Goal: Information Seeking & Learning: Find specific fact

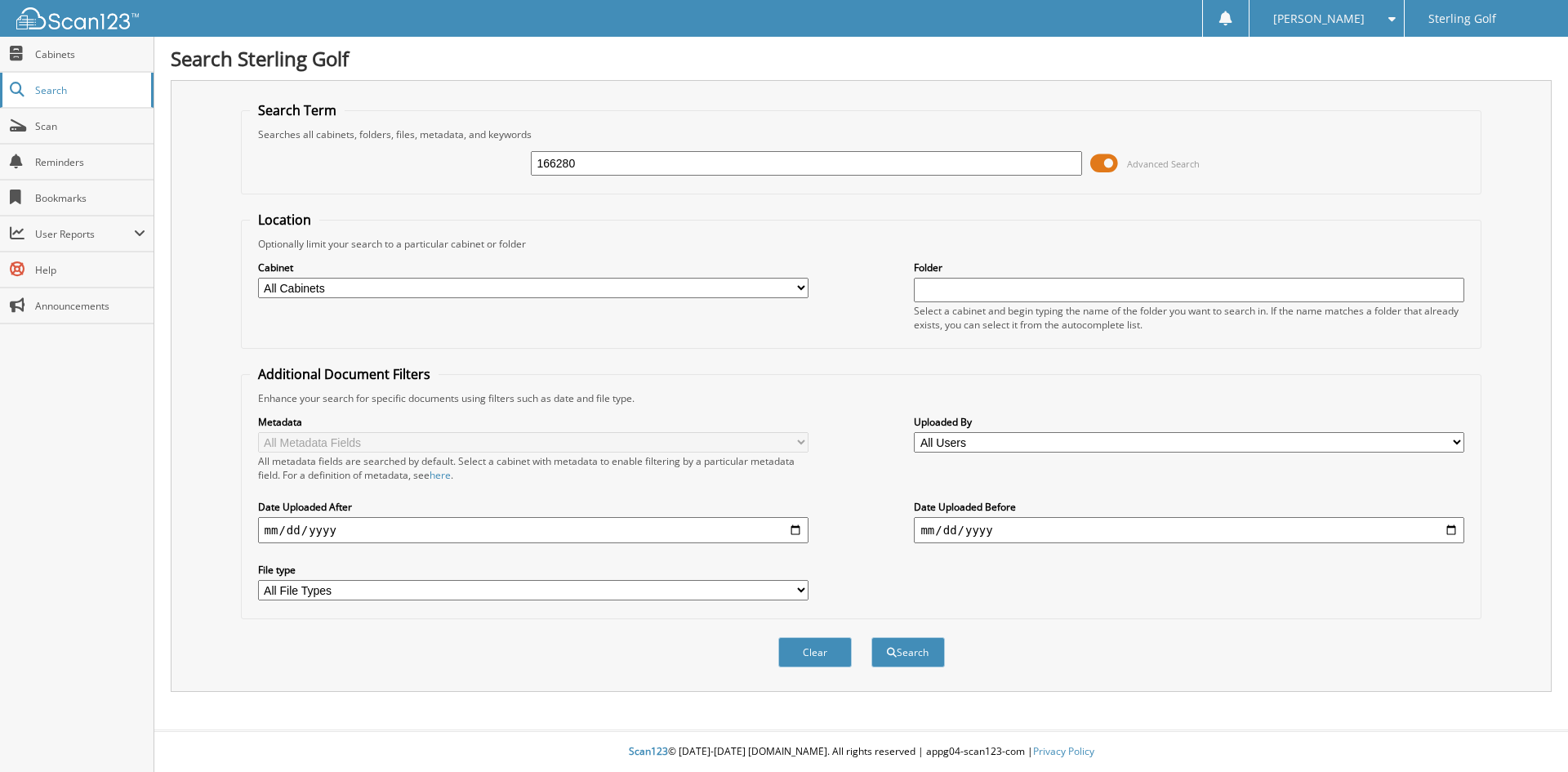
type input "166280"
click at [871, 638] on button "Search" at bounding box center [908, 653] width 73 height 30
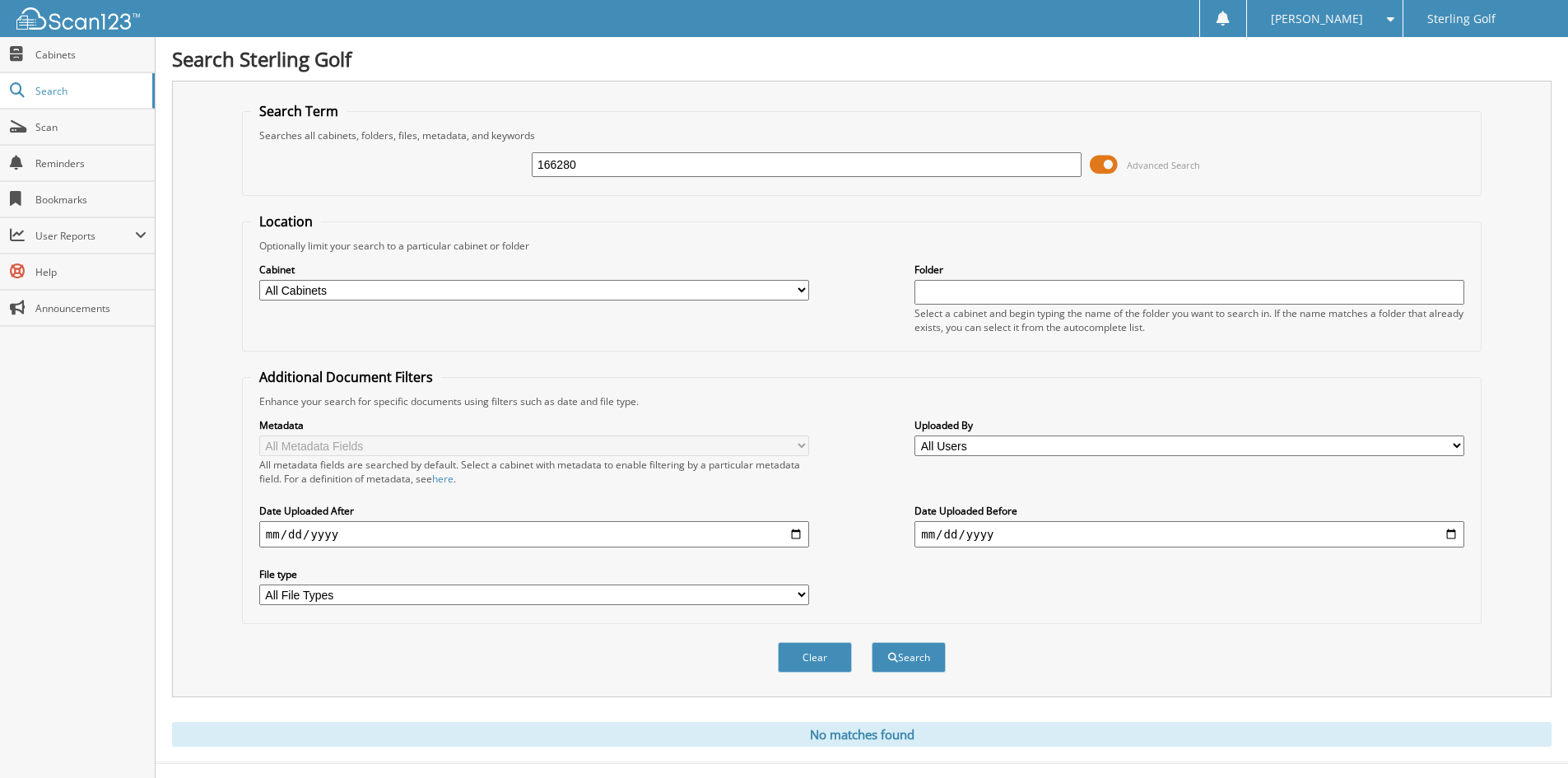
drag, startPoint x: 598, startPoint y: 171, endPoint x: 241, endPoint y: 204, distance: 358.5
click at [242, 204] on form "Search Term Searches all cabinets, folders, files, metadata, and keywords 16628…" at bounding box center [862, 397] width 1240 height 589
type input "281065"
click at [872, 643] on button "Search" at bounding box center [909, 658] width 74 height 30
drag, startPoint x: 613, startPoint y: 170, endPoint x: 275, endPoint y: 134, distance: 339.9
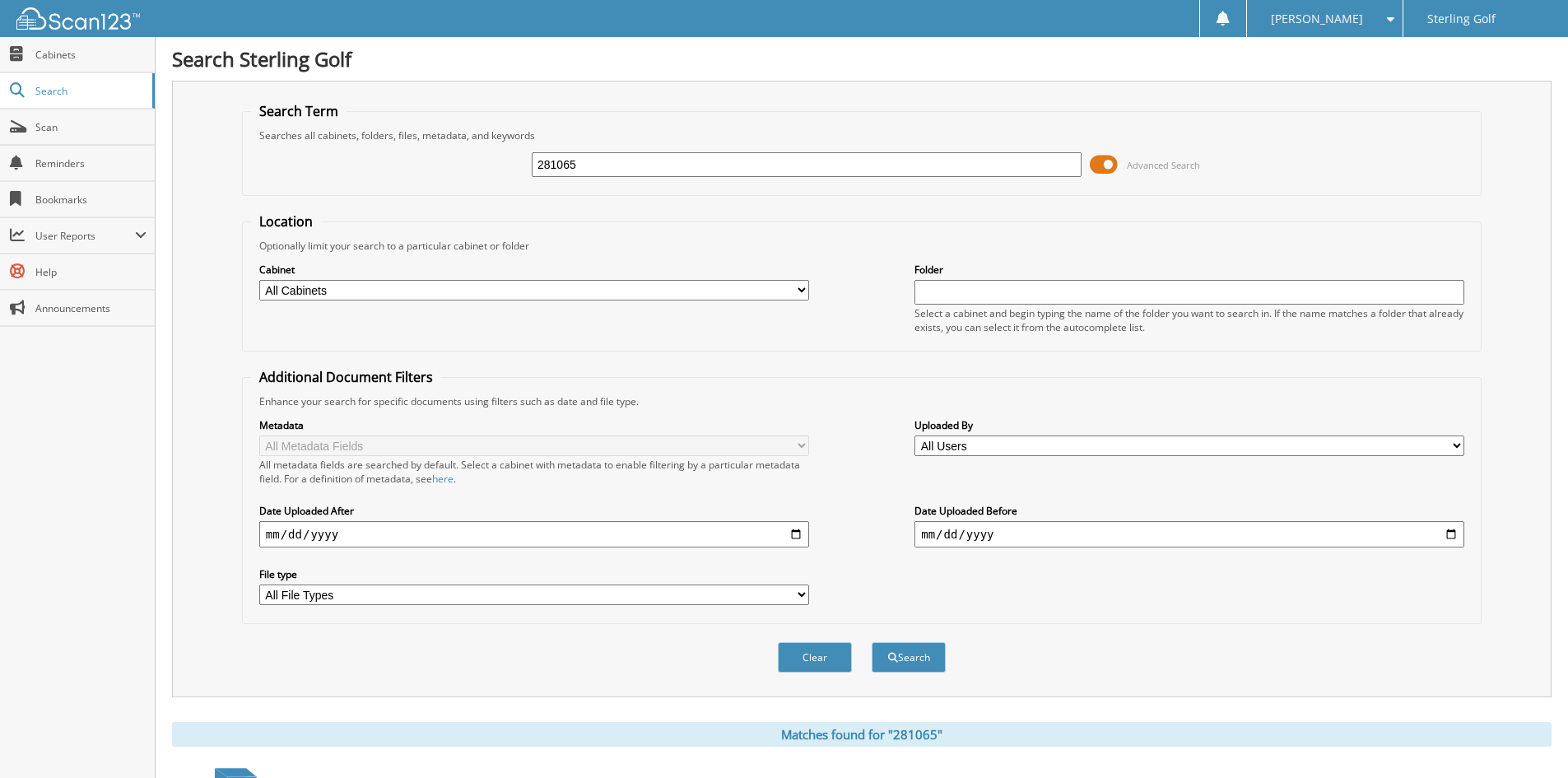
click at [289, 139] on fieldset "Search Term Searches all cabinets, folders, files, metadata, and keywords 28106…" at bounding box center [862, 150] width 1240 height 94
type input "4151688"
click at [872, 643] on button "Search" at bounding box center [909, 658] width 74 height 30
drag, startPoint x: 592, startPoint y: 166, endPoint x: 562, endPoint y: 162, distance: 30.3
click at [562, 162] on input "4151688" at bounding box center [806, 164] width 550 height 24
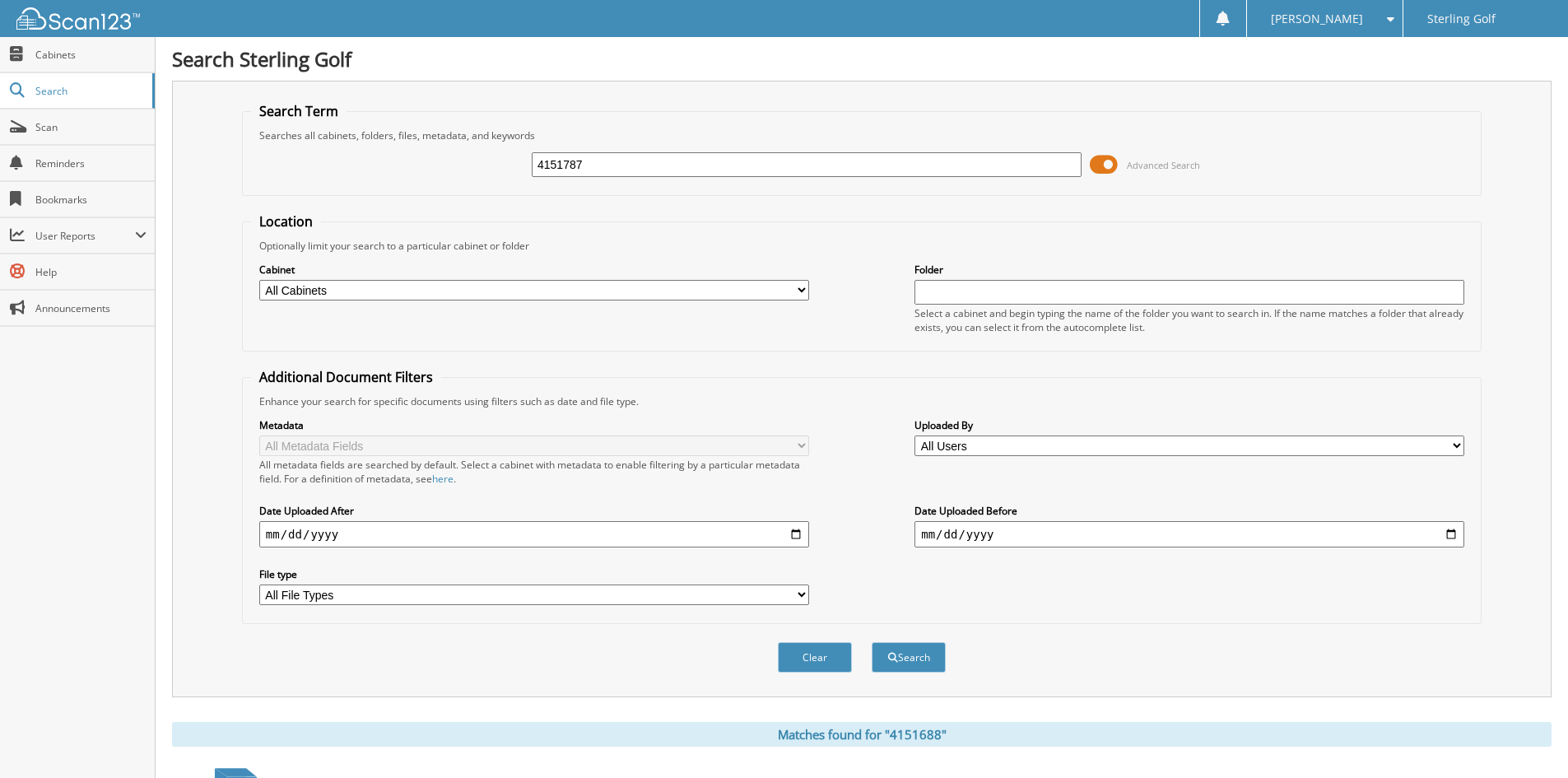
type input "4151787"
click at [872, 643] on button "Search" at bounding box center [909, 658] width 74 height 30
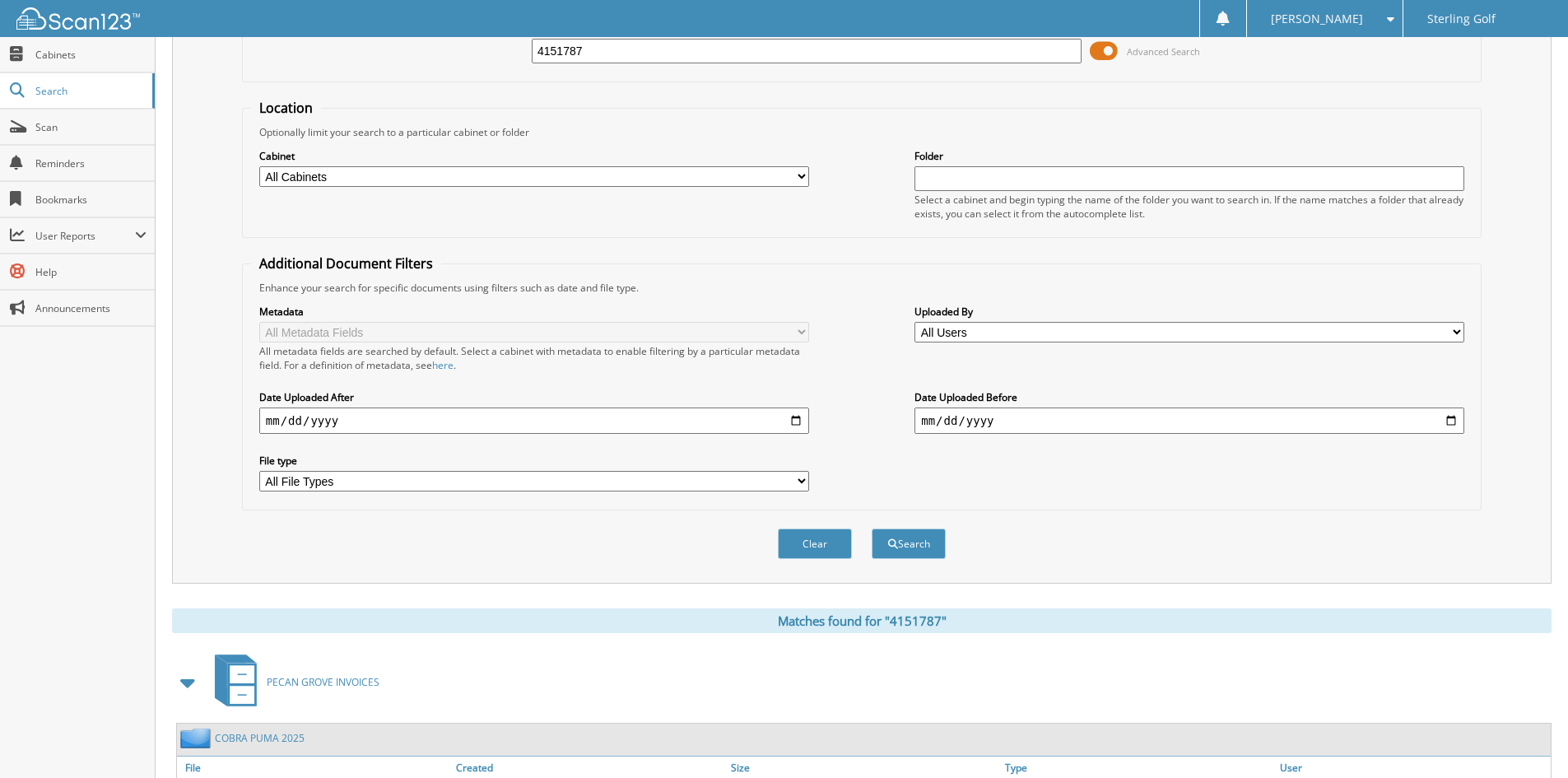
scroll to position [243, 0]
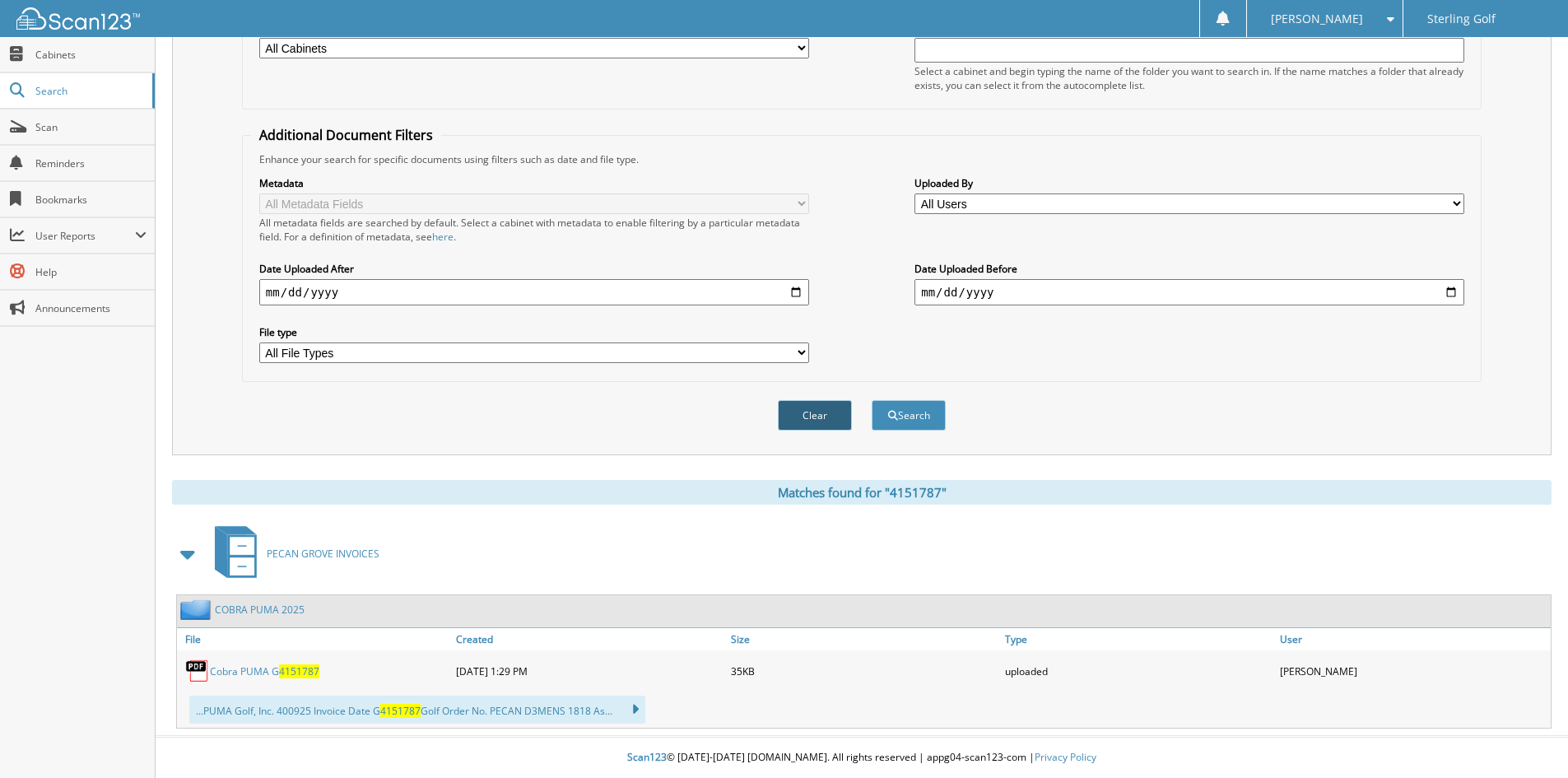
click at [820, 428] on button "Clear" at bounding box center [815, 415] width 74 height 30
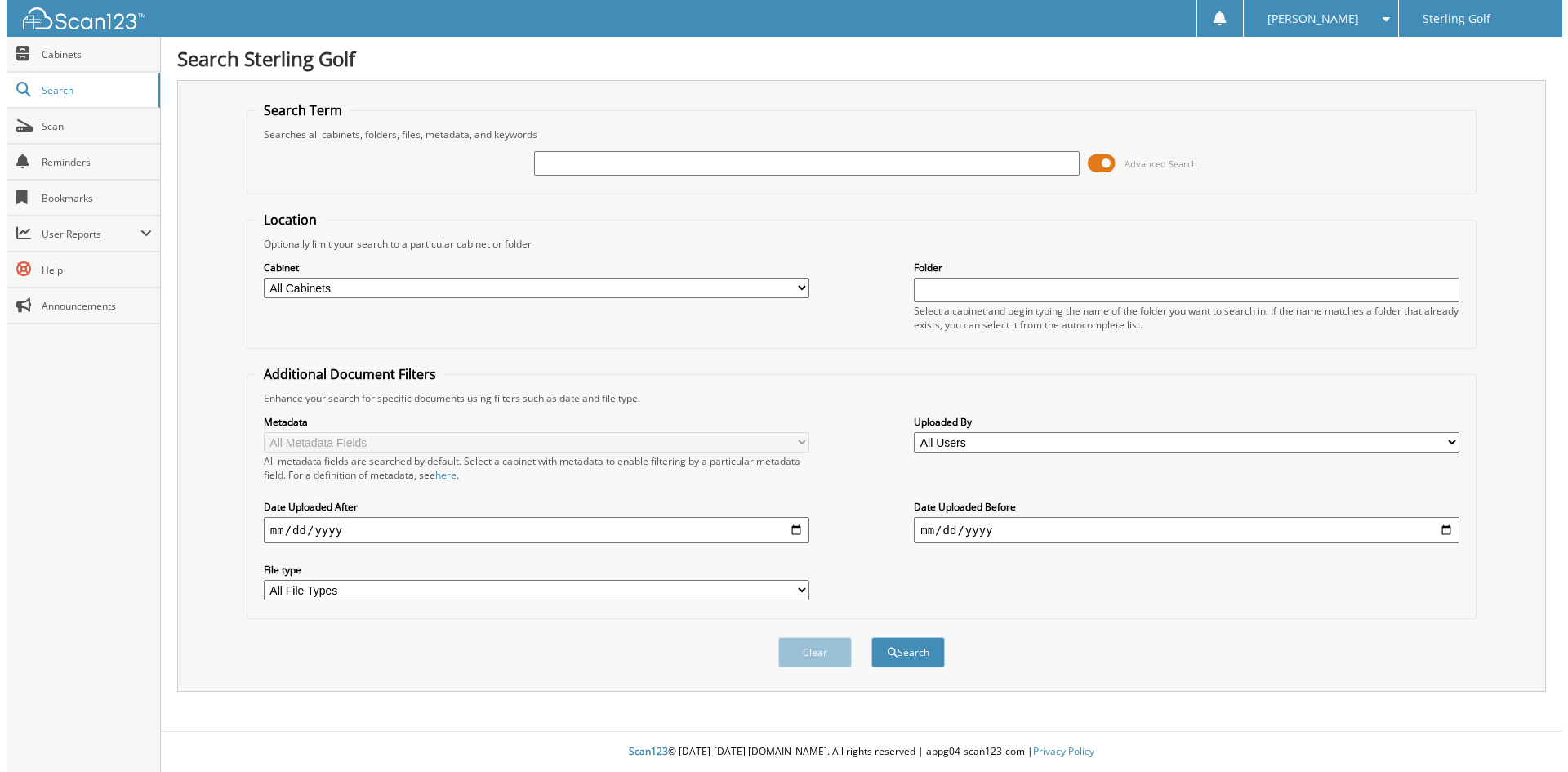
scroll to position [0, 0]
click at [1098, 168] on span at bounding box center [1104, 163] width 27 height 24
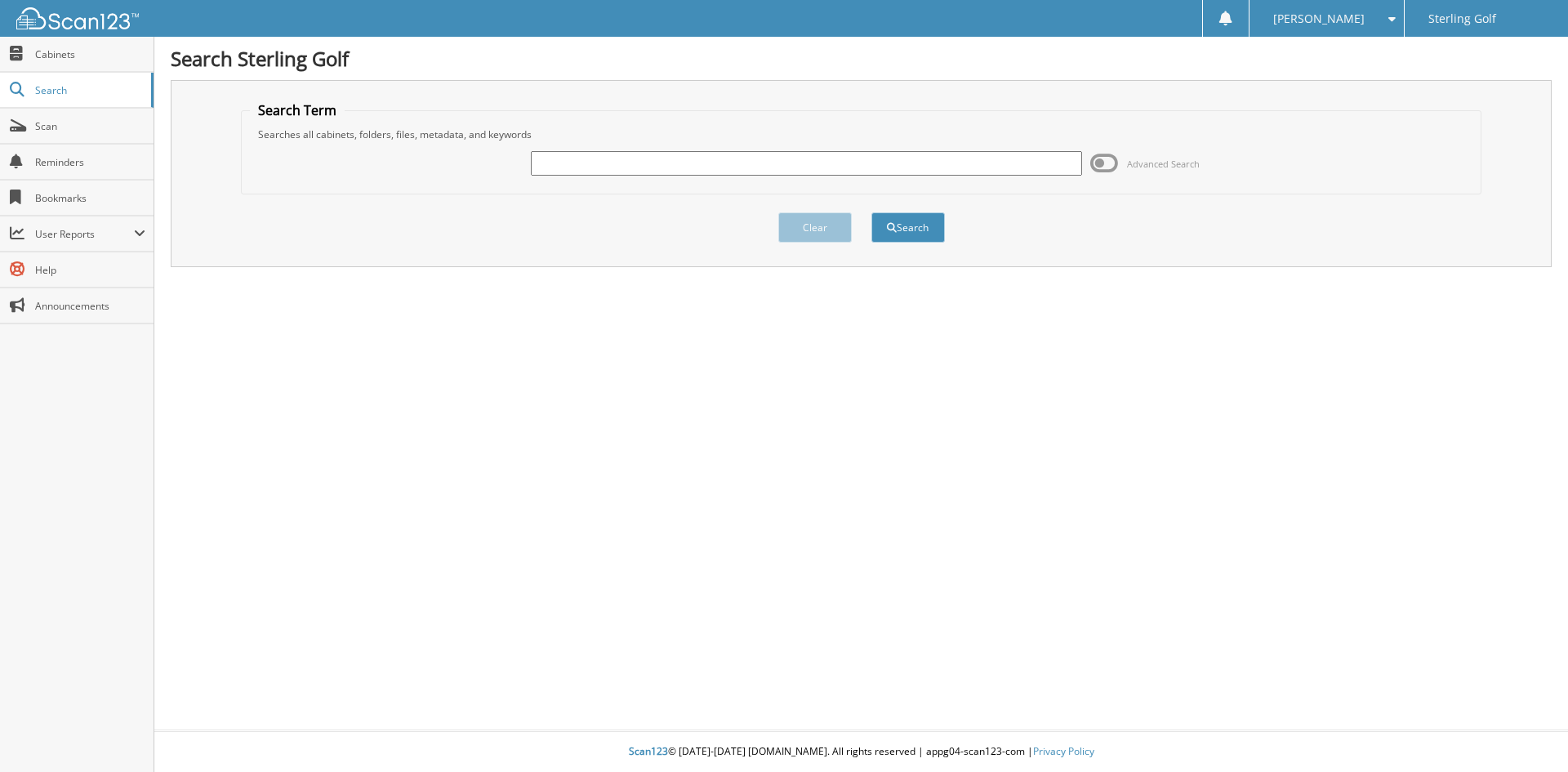
click at [835, 169] on input "text" at bounding box center [806, 163] width 551 height 24
type input "4196828"
click at [871, 213] on button "Search" at bounding box center [908, 228] width 73 height 30
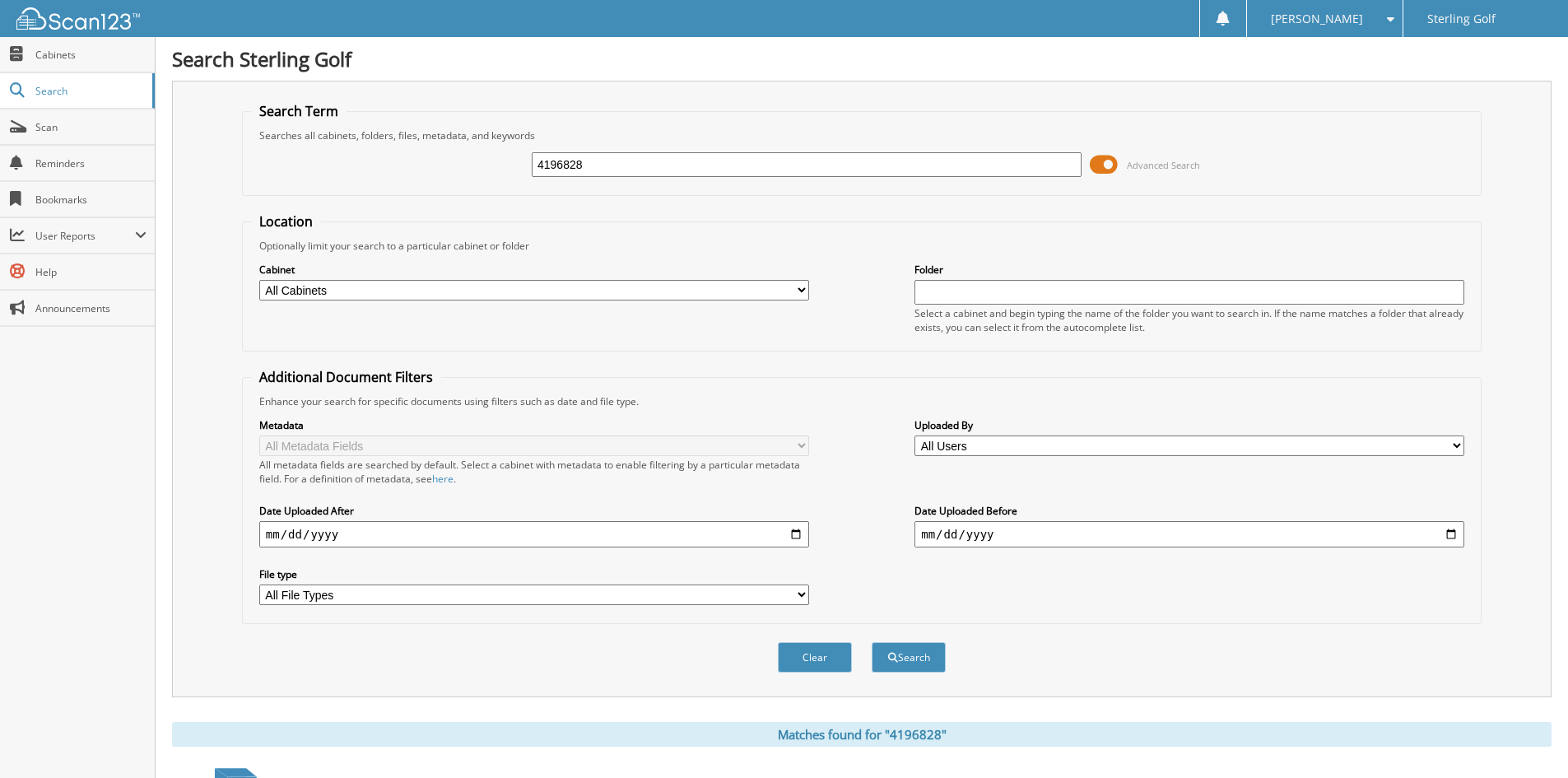
click at [1101, 162] on span at bounding box center [1104, 164] width 28 height 24
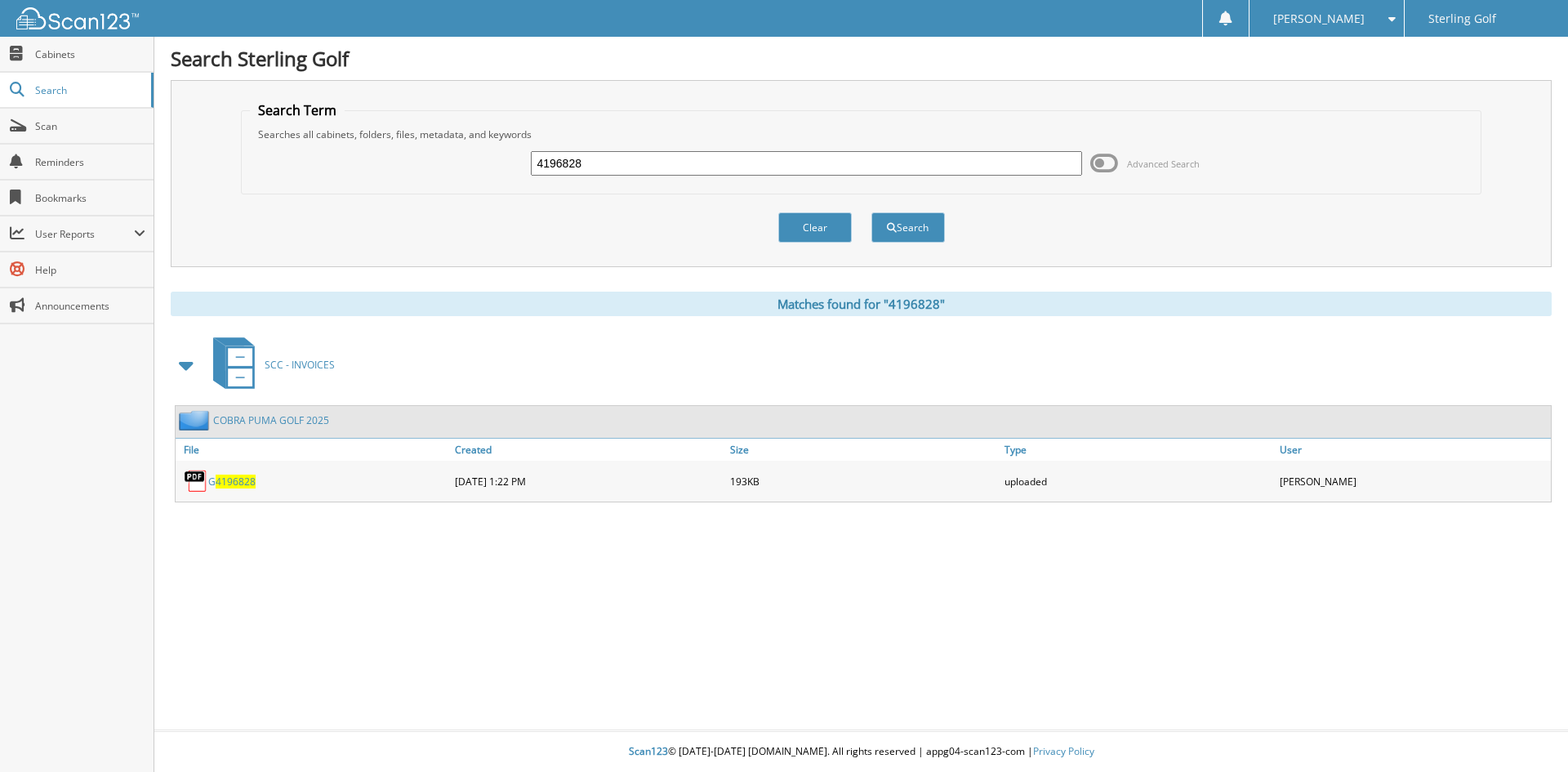
drag, startPoint x: 639, startPoint y: 163, endPoint x: 437, endPoint y: 166, distance: 202.0
click at [437, 168] on div "4196828 Advanced Search" at bounding box center [861, 163] width 1223 height 44
type input "4187621"
click at [871, 213] on button "Search" at bounding box center [908, 228] width 73 height 30
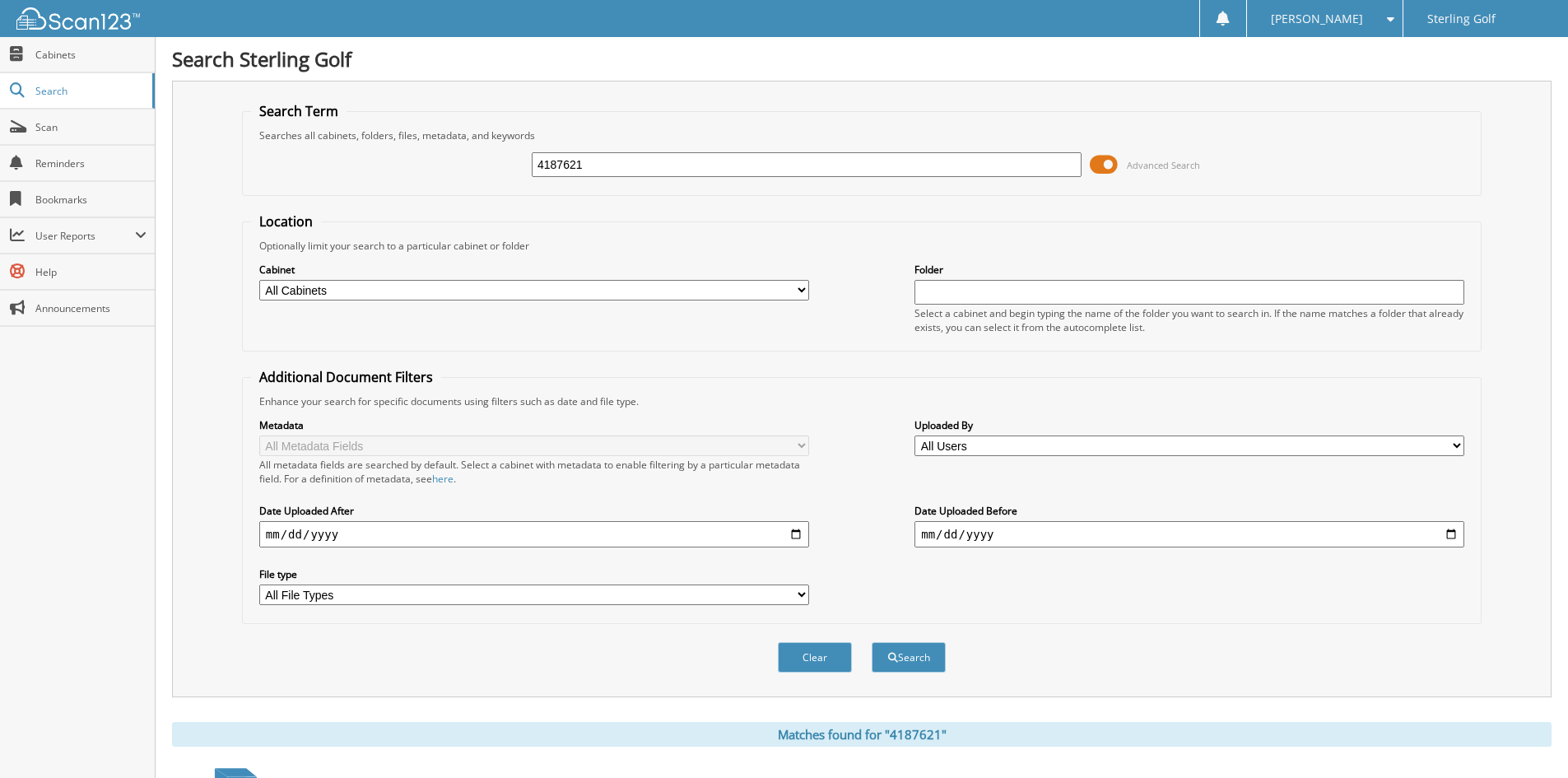
click at [1109, 160] on span at bounding box center [1104, 164] width 28 height 24
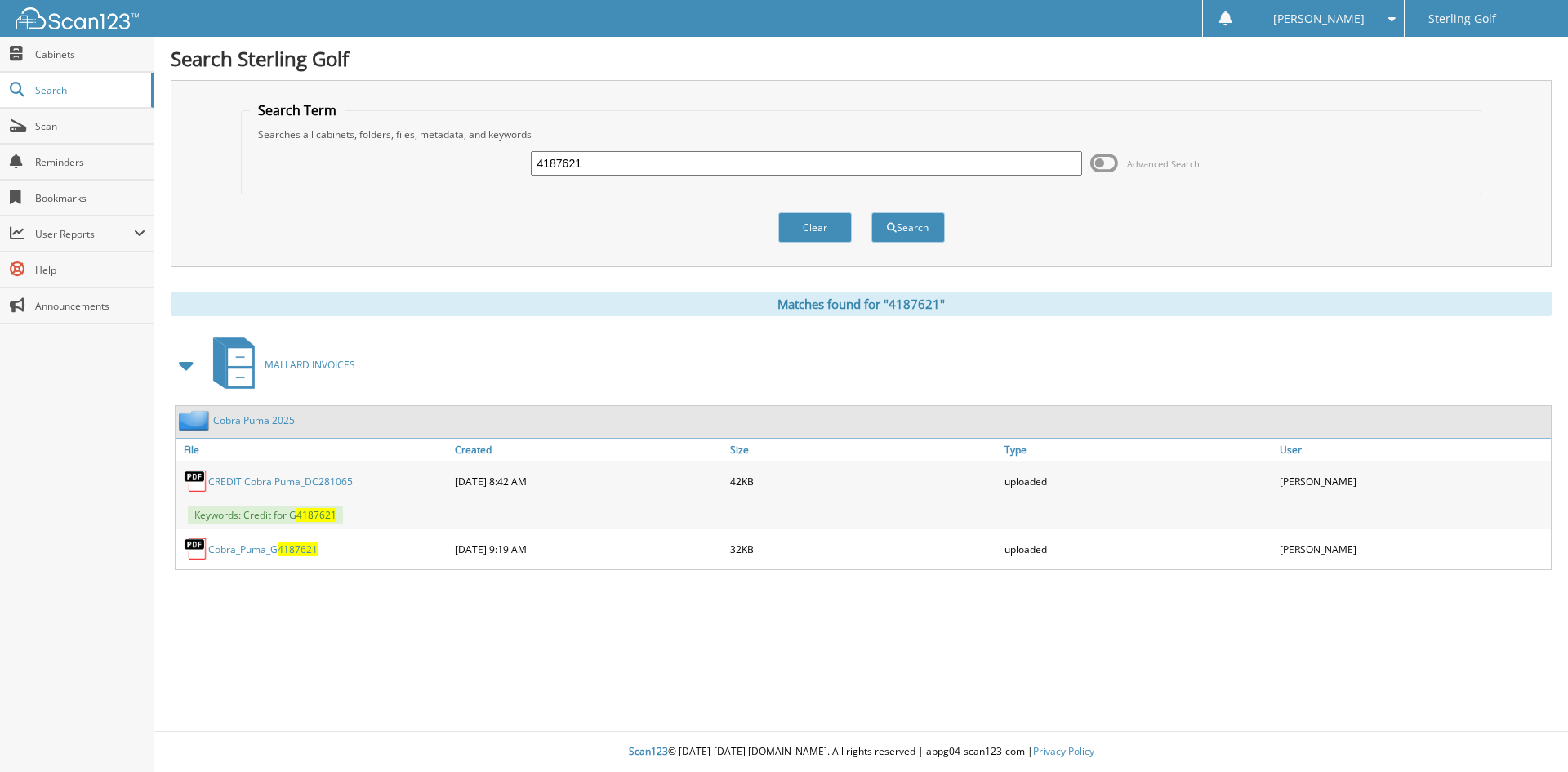
drag, startPoint x: 654, startPoint y: 166, endPoint x: 422, endPoint y: 159, distance: 232.1
click at [422, 159] on div "4187621 Advanced Search" at bounding box center [861, 163] width 1223 height 44
type input "4223295"
click at [871, 213] on button "Search" at bounding box center [908, 228] width 73 height 30
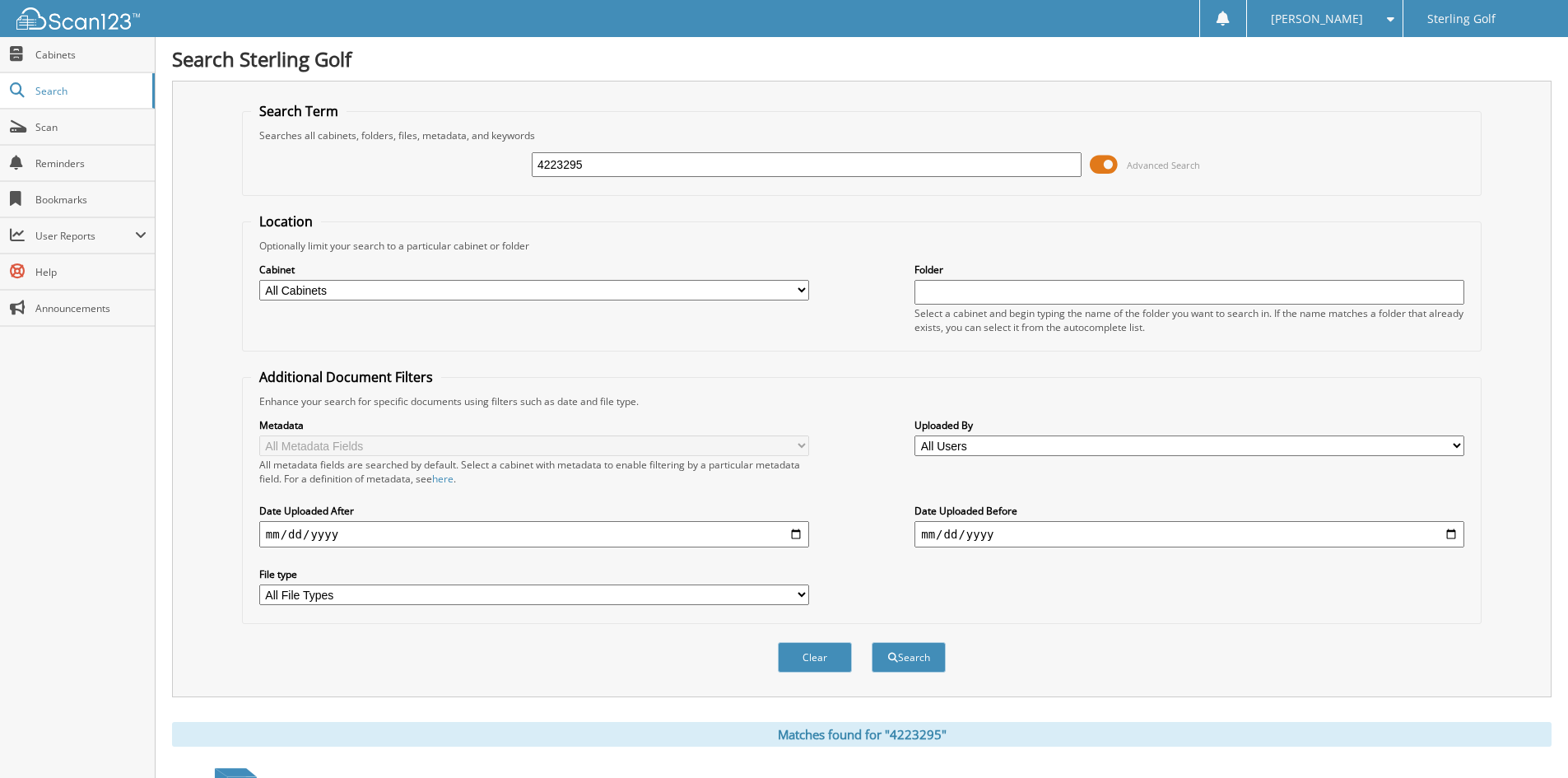
click at [1110, 160] on span at bounding box center [1104, 164] width 28 height 24
